Goal: Information Seeking & Learning: Learn about a topic

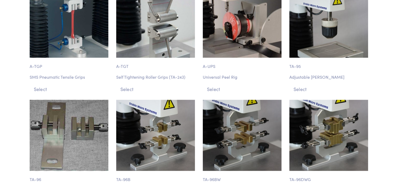
scroll to position [2574, 0]
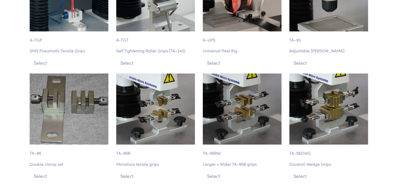
drag, startPoint x: 212, startPoint y: 143, endPoint x: 392, endPoint y: 114, distance: 182.6
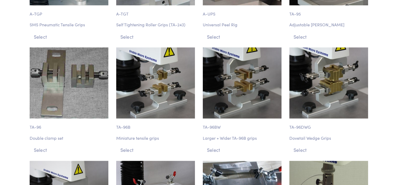
scroll to position [2600, 0]
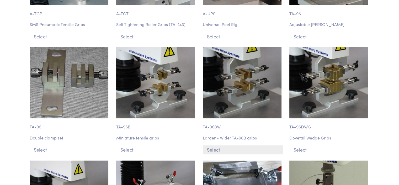
click at [215, 145] on button "Select" at bounding box center [243, 149] width 80 height 9
click at [217, 145] on button "Select" at bounding box center [243, 149] width 80 height 9
click at [216, 99] on div "TA-96BW Larger + Wider TA-96B grips Select" at bounding box center [243, 100] width 87 height 107
click at [213, 118] on p "TA-96BW" at bounding box center [243, 124] width 80 height 12
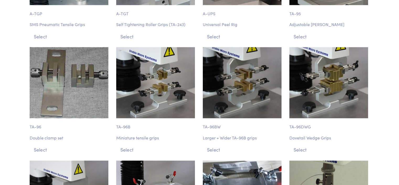
click at [217, 55] on img at bounding box center [242, 82] width 79 height 71
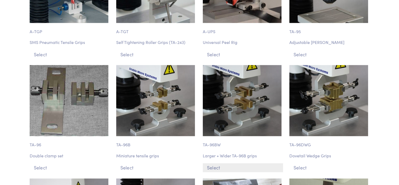
scroll to position [2626, 0]
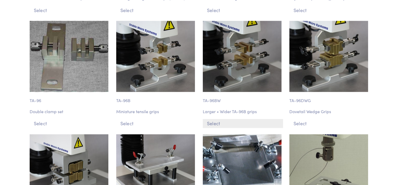
click at [220, 119] on button "Select" at bounding box center [243, 123] width 80 height 9
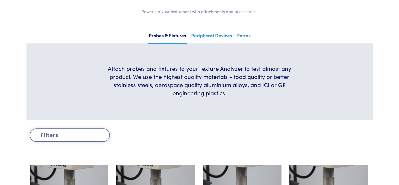
scroll to position [91, 0]
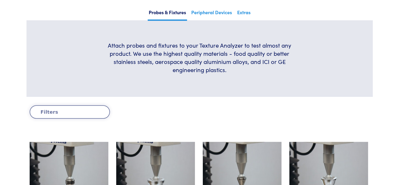
click at [95, 108] on button "Filters" at bounding box center [70, 111] width 80 height 13
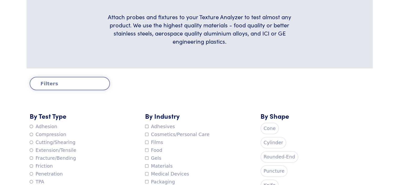
scroll to position [170, 0]
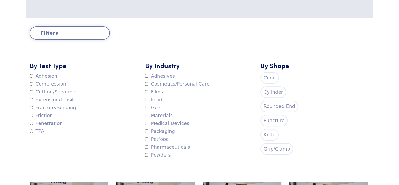
click at [90, 35] on button "Filters" at bounding box center [70, 32] width 80 height 13
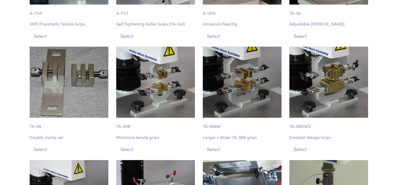
scroll to position [2631, 0]
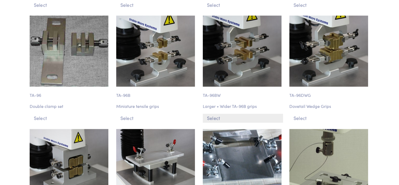
click at [212, 113] on button "Select" at bounding box center [243, 117] width 80 height 9
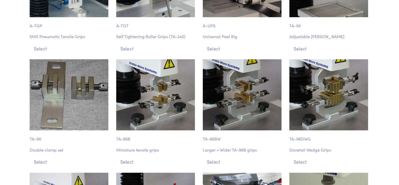
scroll to position [2579, 0]
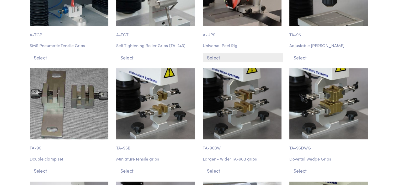
click at [222, 53] on button "Select" at bounding box center [243, 57] width 80 height 9
click at [235, 68] on img at bounding box center [242, 103] width 79 height 71
click at [236, 82] on img at bounding box center [242, 103] width 79 height 71
drag, startPoint x: 212, startPoint y: 116, endPoint x: 204, endPoint y: 116, distance: 8.7
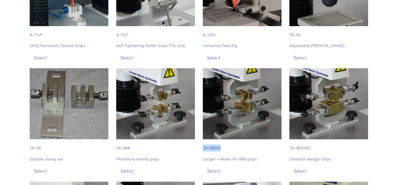
click at [204, 139] on p "TA-96BW" at bounding box center [243, 145] width 80 height 12
copy p "TA-96BW"
drag, startPoint x: 261, startPoint y: 126, endPoint x: 204, endPoint y: 127, distance: 57.5
click at [204, 155] on p "Larger + Wider TA-96B grips" at bounding box center [243, 158] width 80 height 7
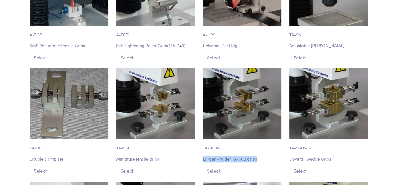
copy p "Larger + Wider TA-96B grips"
click at [222, 166] on button "Select" at bounding box center [243, 170] width 80 height 9
click at [259, 68] on img at bounding box center [242, 103] width 79 height 71
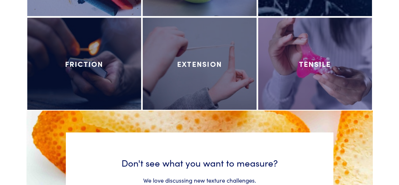
scroll to position [2626, 0]
